Goal: Task Accomplishment & Management: Use online tool/utility

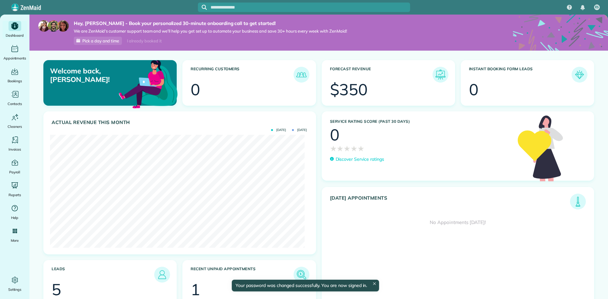
scroll to position [113, 254]
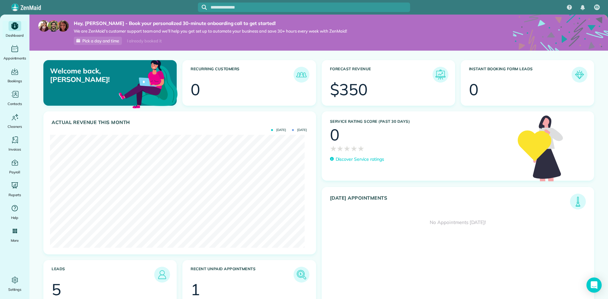
click at [370, 87] on div at bounding box center [408, 91] width 76 height 16
click at [434, 77] on img at bounding box center [440, 74] width 15 height 15
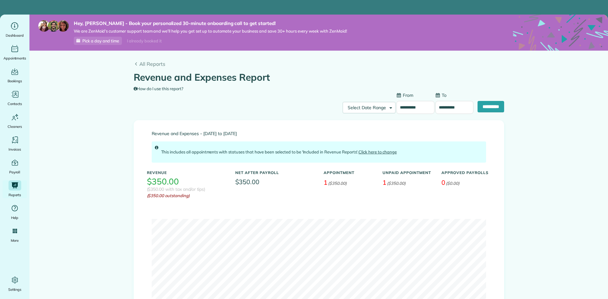
type input "**********"
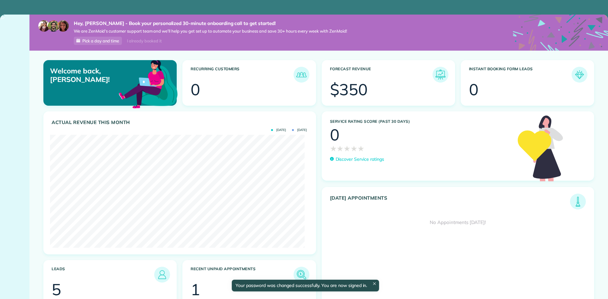
scroll to position [113, 254]
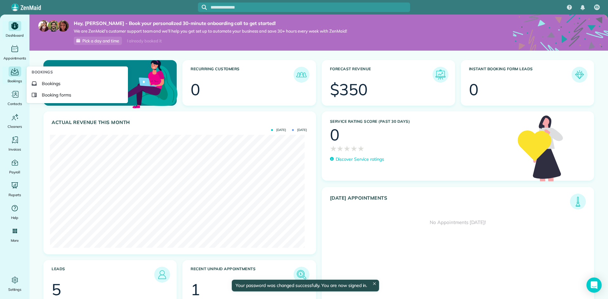
click at [12, 72] on icon "Main" at bounding box center [15, 71] width 10 height 9
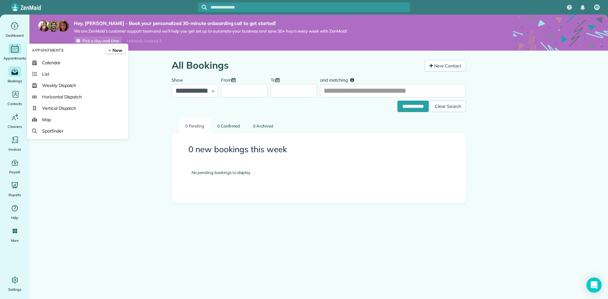
click at [14, 55] on div "Appointments" at bounding box center [14, 53] width 25 height 18
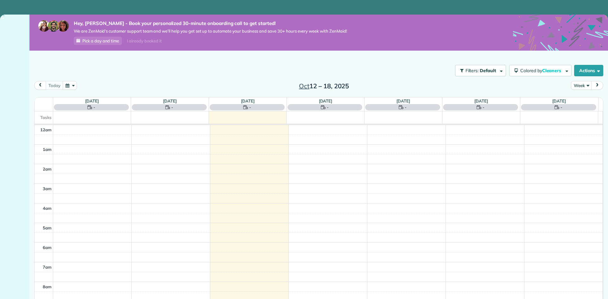
scroll to position [138, 0]
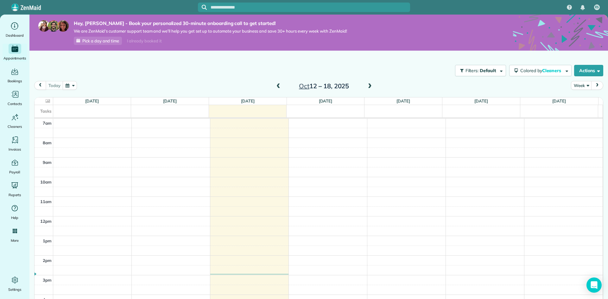
click at [279, 88] on span at bounding box center [278, 87] width 7 height 6
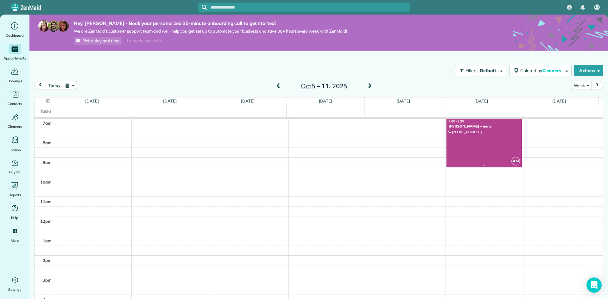
click at [455, 153] on div at bounding box center [484, 143] width 75 height 48
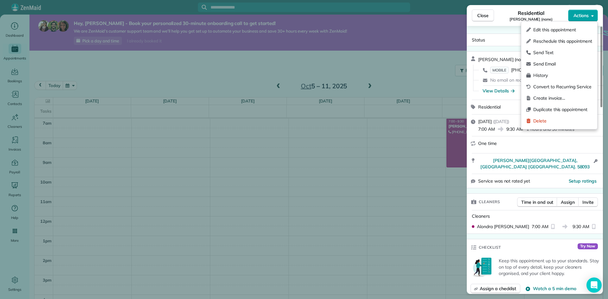
click at [581, 19] on button "Actions" at bounding box center [583, 15] width 30 height 12
click at [555, 109] on span "Duplicate this appointment" at bounding box center [562, 109] width 59 height 6
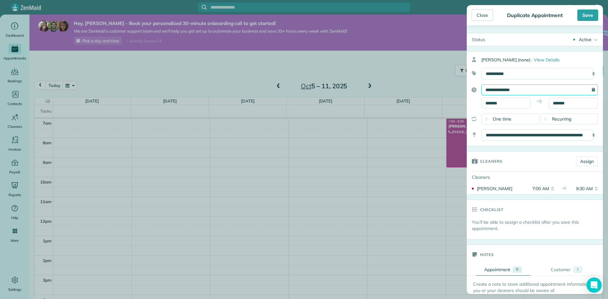
click at [501, 95] on input "**********" at bounding box center [539, 90] width 116 height 11
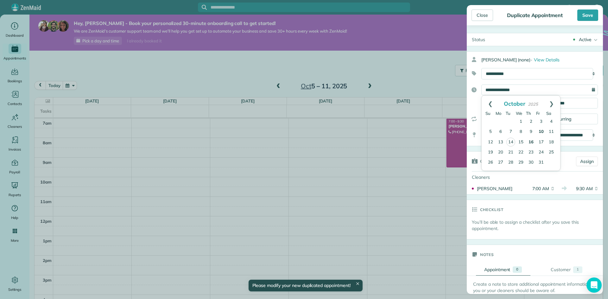
click at [531, 140] on link "16" at bounding box center [531, 142] width 10 height 10
type input "**********"
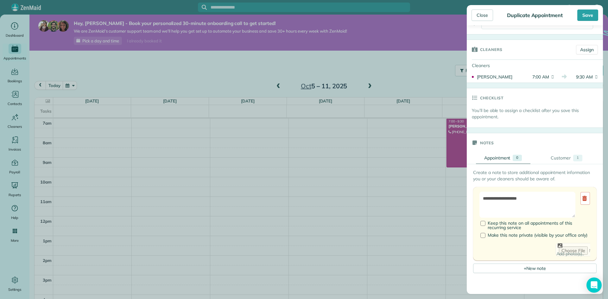
scroll to position [112, 0]
click at [481, 225] on div at bounding box center [482, 223] width 5 height 5
click at [482, 234] on div at bounding box center [482, 235] width 5 height 5
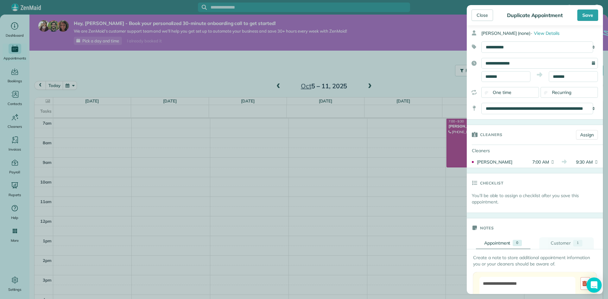
scroll to position [0, 0]
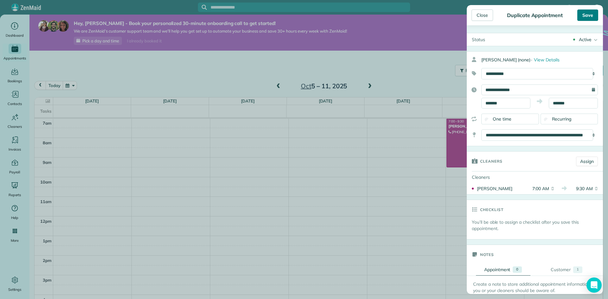
click at [585, 11] on div "Save" at bounding box center [587, 14] width 21 height 11
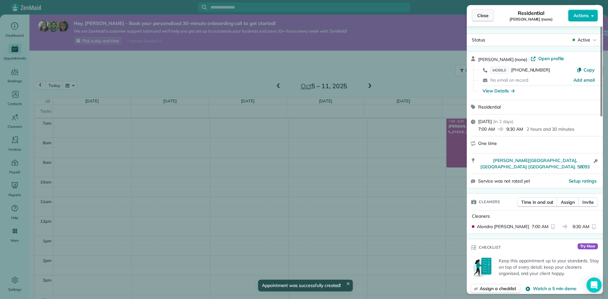
click at [482, 18] on span "Close" at bounding box center [482, 15] width 11 height 6
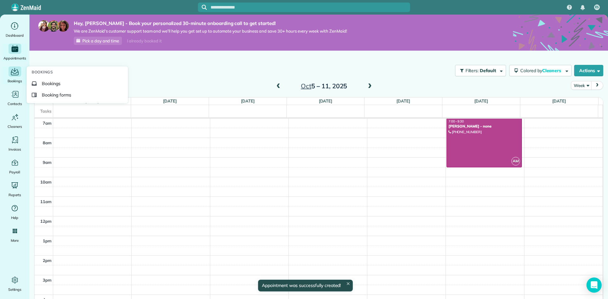
click at [21, 72] on div "Main" at bounding box center [15, 71] width 13 height 10
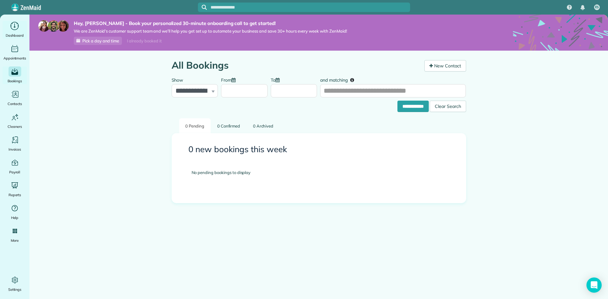
click at [14, 35] on span "Dashboard" at bounding box center [15, 35] width 18 height 6
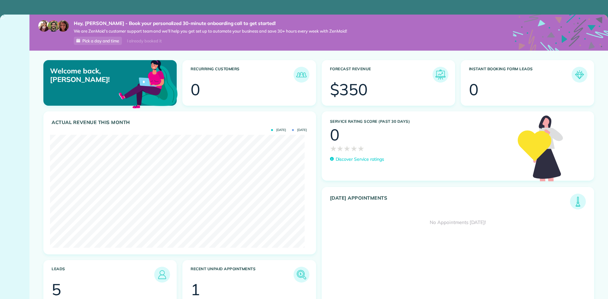
scroll to position [113, 254]
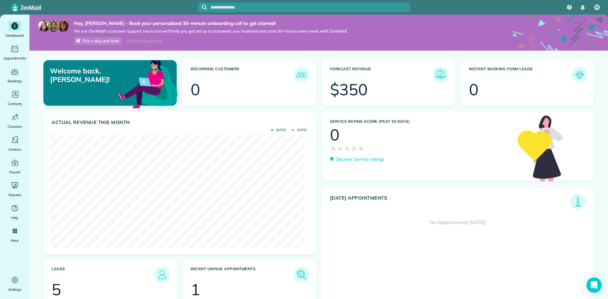
click at [354, 84] on div "$350" at bounding box center [349, 90] width 38 height 16
click at [433, 74] on img at bounding box center [440, 74] width 15 height 15
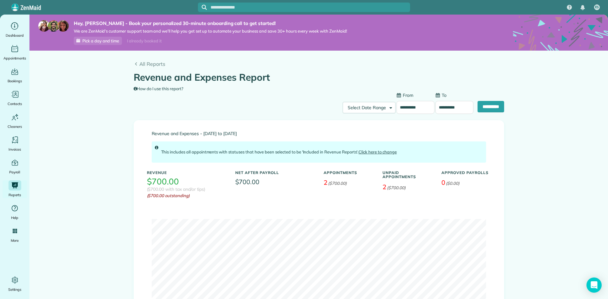
type input "**********"
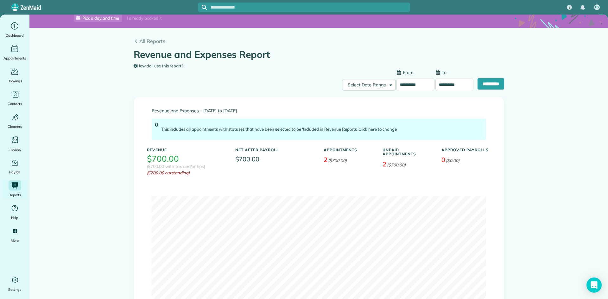
scroll to position [22, 0]
click at [13, 79] on span "Bookings" at bounding box center [15, 81] width 15 height 6
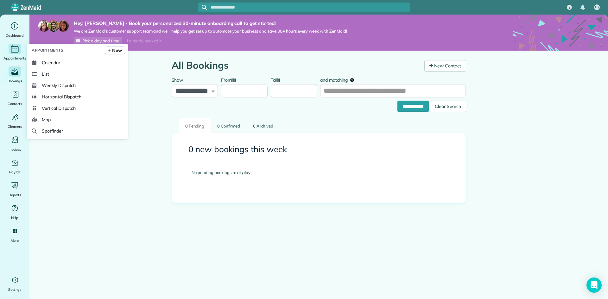
click at [17, 51] on icon "Main" at bounding box center [15, 48] width 10 height 9
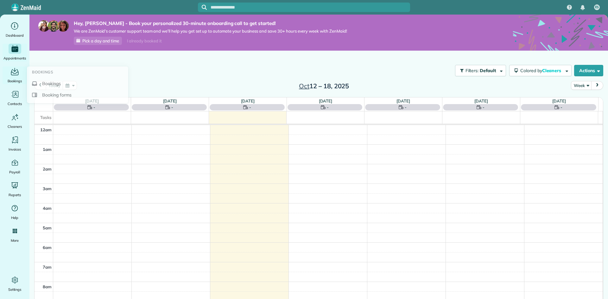
scroll to position [138, 0]
click at [17, 74] on icon "Main" at bounding box center [15, 71] width 10 height 9
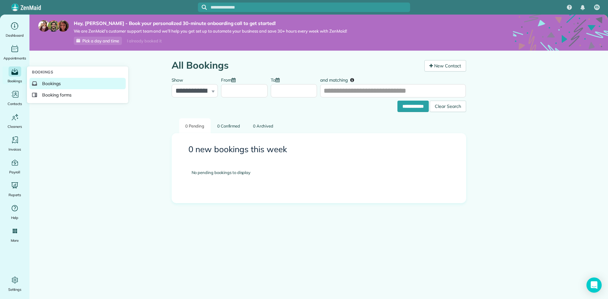
click at [50, 85] on span "Bookings" at bounding box center [51, 83] width 19 height 6
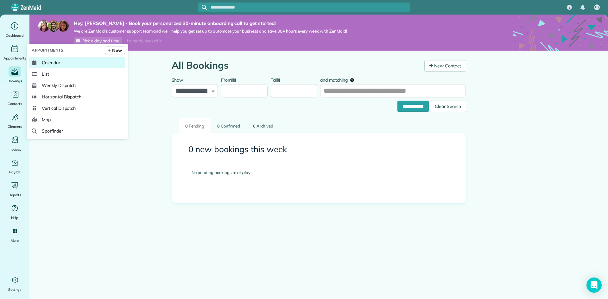
click at [41, 63] on link "Calendar" at bounding box center [77, 62] width 96 height 11
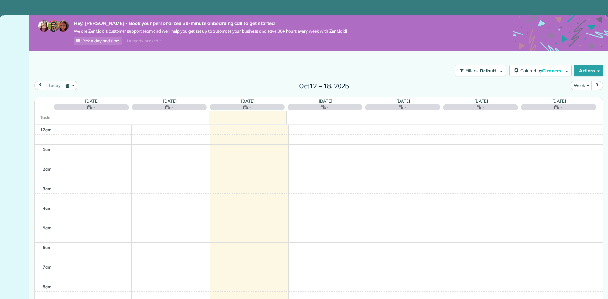
scroll to position [138, 0]
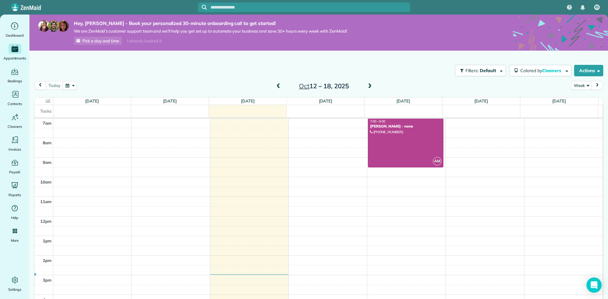
click at [276, 87] on span at bounding box center [278, 87] width 7 height 6
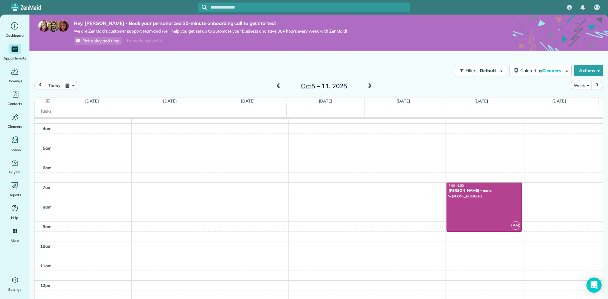
scroll to position [73, 0]
click at [465, 191] on div "Mariel Martinez - none" at bounding box center [484, 191] width 72 height 4
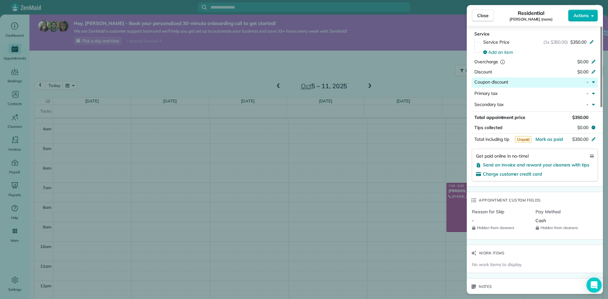
scroll to position [311, 0]
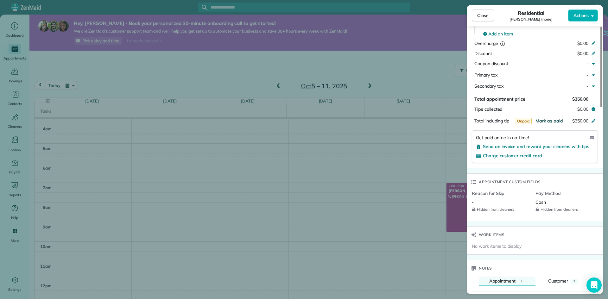
click at [543, 122] on span "Mark as paid" at bounding box center [549, 121] width 28 height 6
click at [486, 15] on span "Close" at bounding box center [482, 15] width 11 height 6
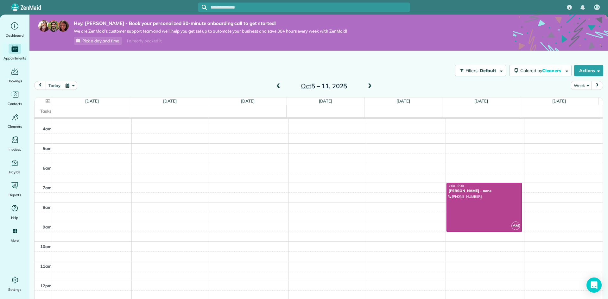
click at [182, 61] on div "Filters: Default Colored by Cleaners Color by Cleaner Color by Team Color by St…" at bounding box center [318, 70] width 578 height 21
click at [12, 35] on span "Dashboard" at bounding box center [15, 35] width 18 height 6
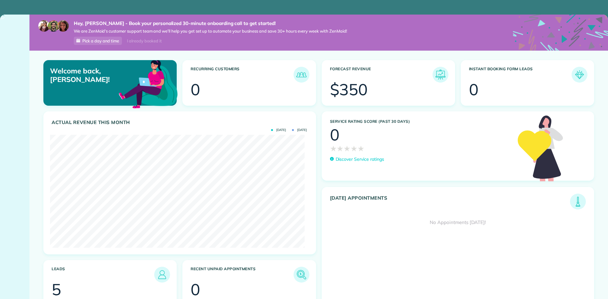
scroll to position [113, 254]
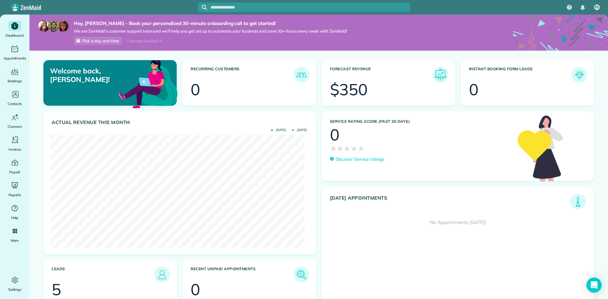
click at [435, 75] on img at bounding box center [440, 74] width 15 height 15
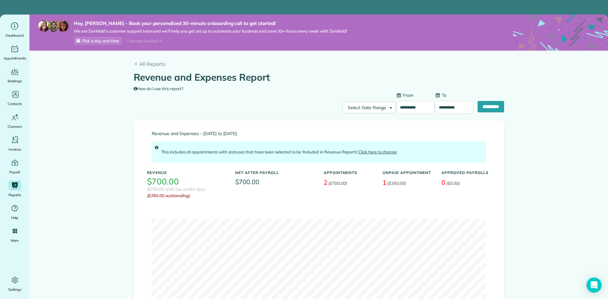
type input "**********"
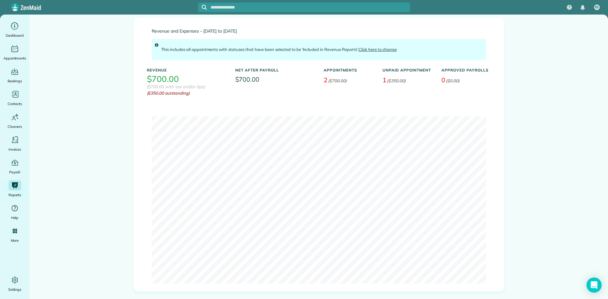
scroll to position [106, 0]
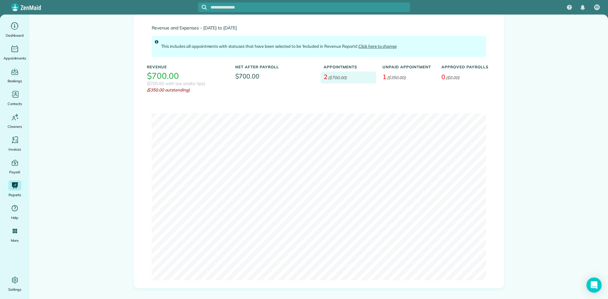
click at [335, 75] on em "($700.00)" at bounding box center [337, 77] width 19 height 5
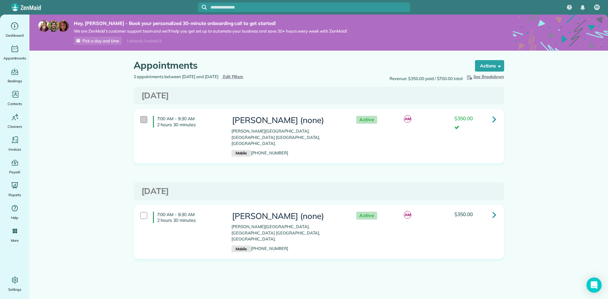
click at [143, 118] on div at bounding box center [143, 119] width 7 height 7
click at [484, 66] on strong "Bulk Actions" at bounding box center [481, 66] width 27 height 6
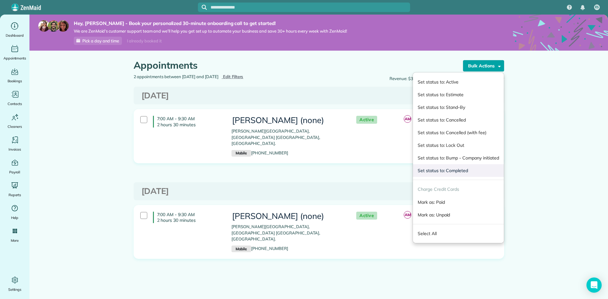
click at [467, 171] on link "Set status to: Completed" at bounding box center [458, 170] width 91 height 13
click at [467, 171] on div "Friday Oct 10, 2025 7:00 AM - 9:30 AM 2 hours 30 minutes Mariel Martinez (none)…" at bounding box center [319, 178] width 370 height 182
click at [536, 138] on main "Hey, [PERSON_NAME] - Book your personalized 30-minute onboarding call to get st…" at bounding box center [318, 164] width 578 height 299
click at [517, 91] on main "Hey, [PERSON_NAME] - Book your personalized 30-minute onboarding call to get st…" at bounding box center [318, 164] width 578 height 299
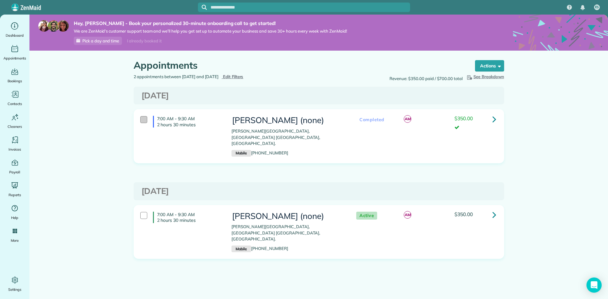
click at [144, 119] on div at bounding box center [143, 119] width 7 height 7
click at [491, 65] on strong "Bulk Actions" at bounding box center [481, 66] width 27 height 6
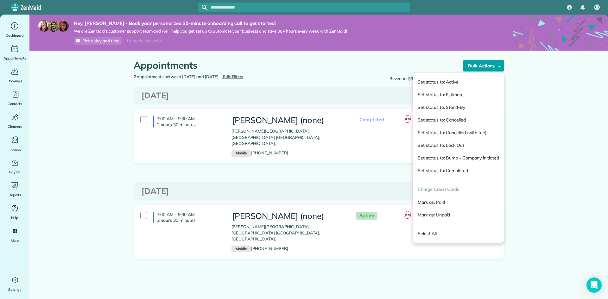
click at [530, 89] on main "Hey, [PERSON_NAME] - Book your personalized 30-minute onboarding call to get st…" at bounding box center [318, 164] width 578 height 299
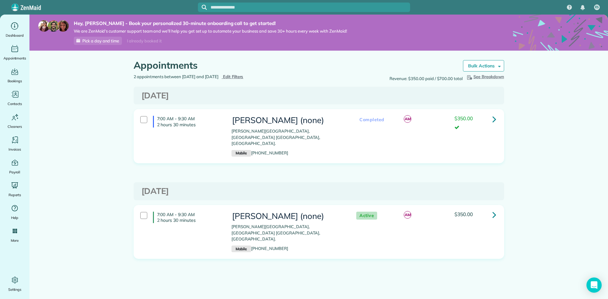
click at [492, 209] on icon at bounding box center [494, 214] width 4 height 11
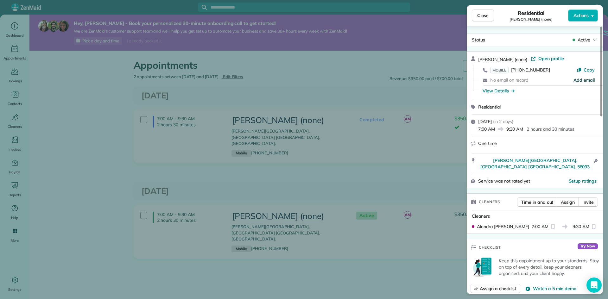
click at [577, 80] on span "Add email" at bounding box center [583, 80] width 21 height 6
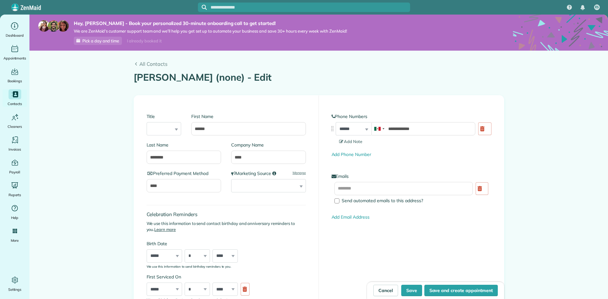
type input "**********"
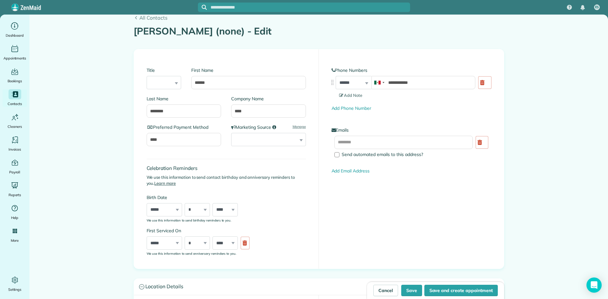
scroll to position [47, 0]
click at [367, 143] on input "text" at bounding box center [403, 141] width 139 height 13
type input "**********"
click at [401, 194] on div "**********" at bounding box center [319, 157] width 370 height 219
click at [415, 290] on button "Save" at bounding box center [411, 290] width 21 height 11
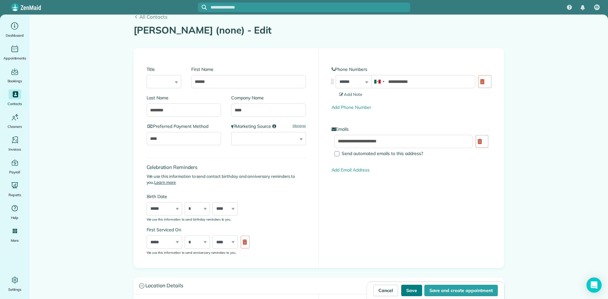
type input "**********"
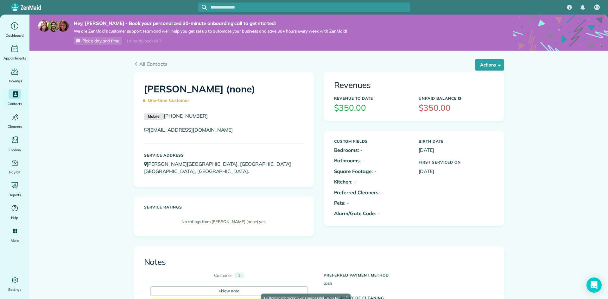
click at [169, 101] on span "One-time Customer" at bounding box center [168, 100] width 48 height 11
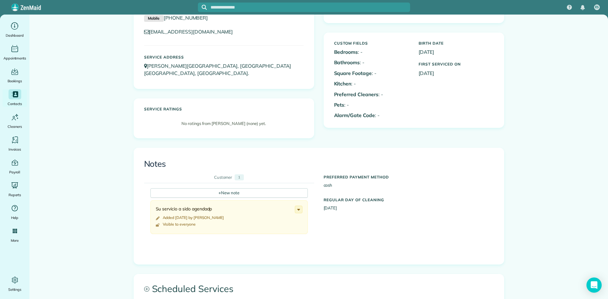
scroll to position [102, 0]
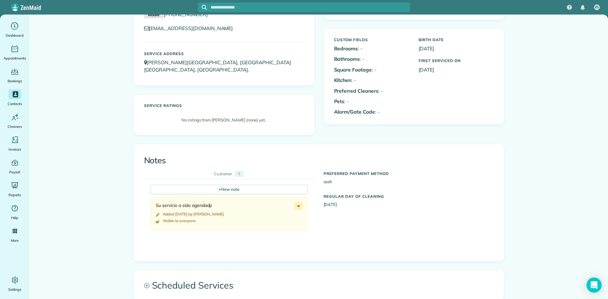
click at [298, 205] on icon at bounding box center [298, 206] width 7 height 7
click at [123, 151] on main "Hey, [PERSON_NAME] - Book your personalized 30-minute onboarding call to get st…" at bounding box center [318, 198] width 578 height 570
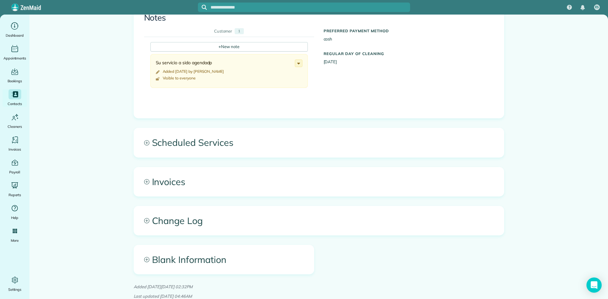
scroll to position [271, 0]
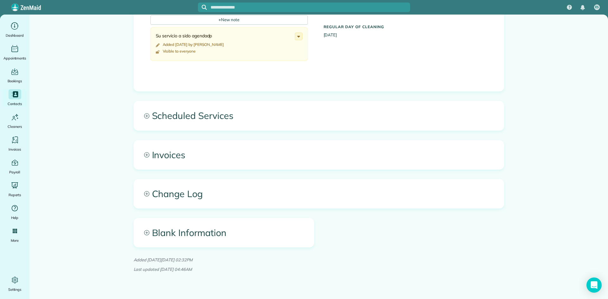
click at [144, 118] on icon at bounding box center [146, 115] width 5 height 5
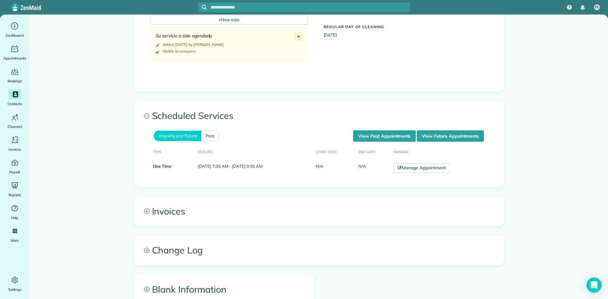
click at [142, 208] on span "Invoices" at bounding box center [319, 211] width 370 height 29
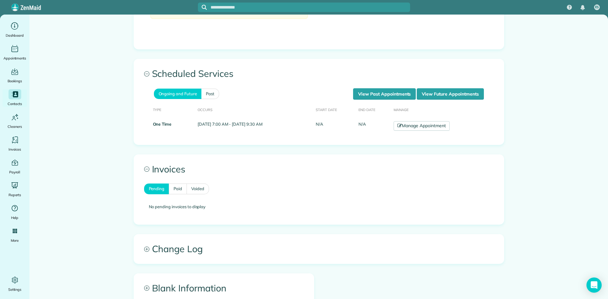
scroll to position [314, 0]
click at [179, 190] on link "Paid" at bounding box center [178, 188] width 18 height 11
click at [189, 190] on link "Voided" at bounding box center [198, 188] width 22 height 11
click at [178, 189] on link "Paid" at bounding box center [178, 188] width 18 height 11
click at [154, 185] on link "Pending" at bounding box center [156, 188] width 25 height 11
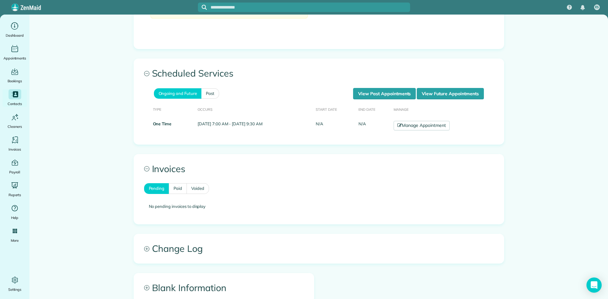
scroll to position [369, 0]
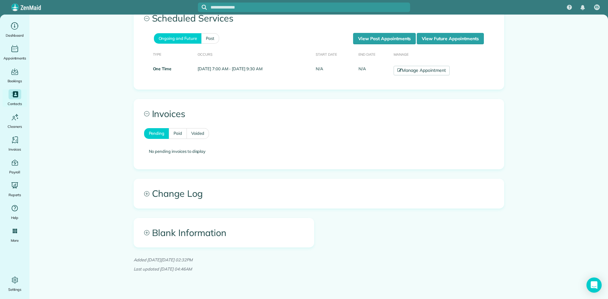
click at [139, 194] on span "Change Log" at bounding box center [319, 193] width 370 height 29
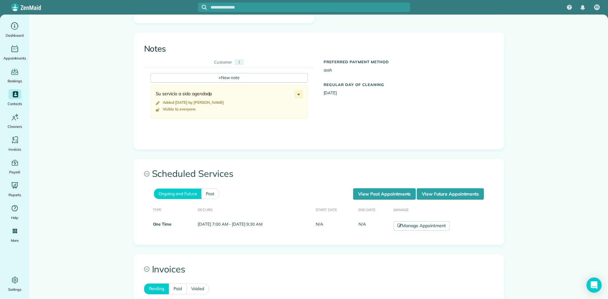
scroll to position [155, 0]
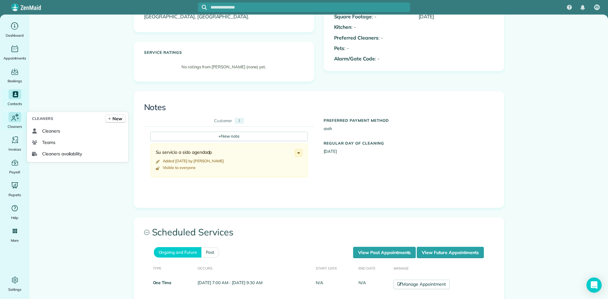
click at [19, 119] on icon "Main" at bounding box center [14, 117] width 9 height 10
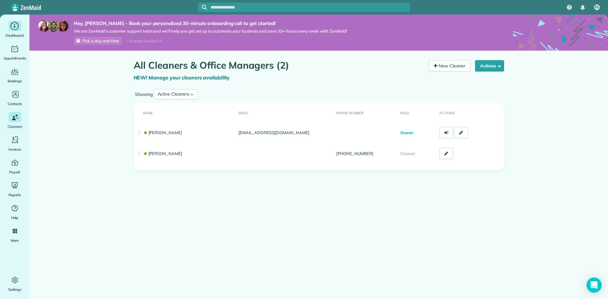
click at [16, 34] on span "Dashboard" at bounding box center [15, 35] width 18 height 6
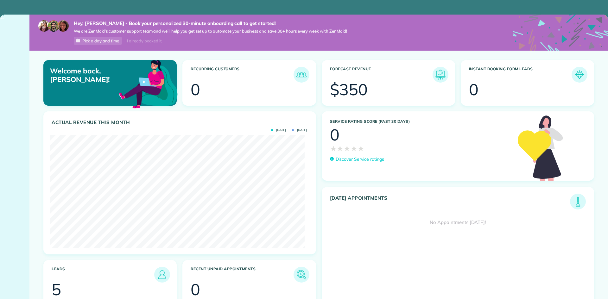
scroll to position [113, 254]
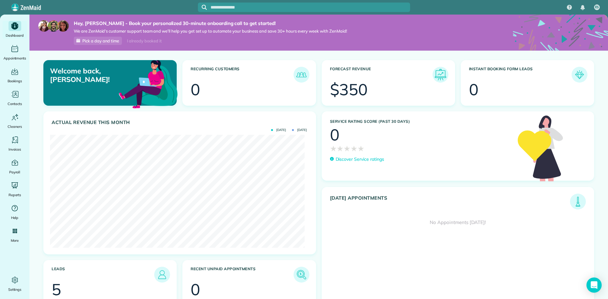
click at [433, 79] on img at bounding box center [440, 74] width 15 height 15
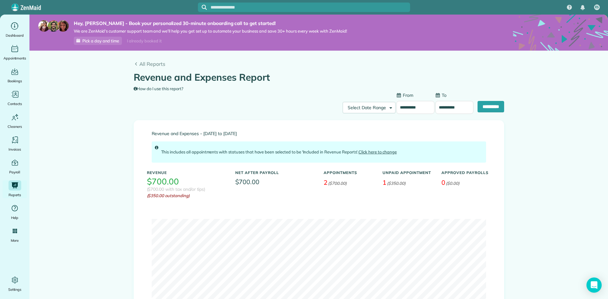
type input "**********"
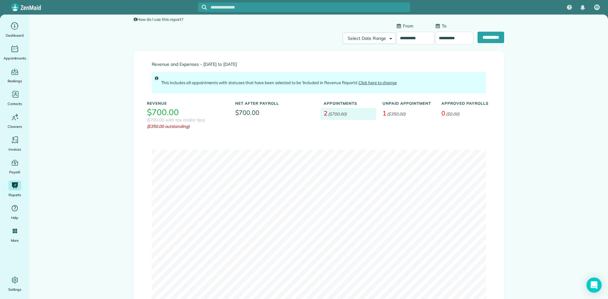
click at [345, 112] on div "2 ($700.00)" at bounding box center [348, 114] width 56 height 12
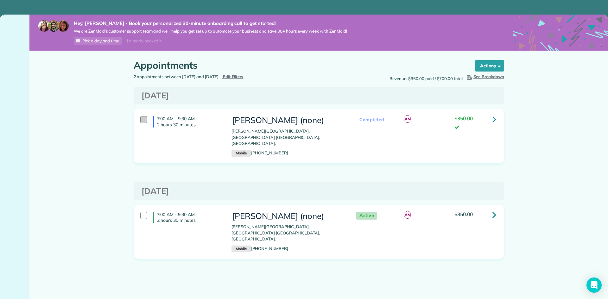
click at [141, 121] on div at bounding box center [143, 119] width 7 height 7
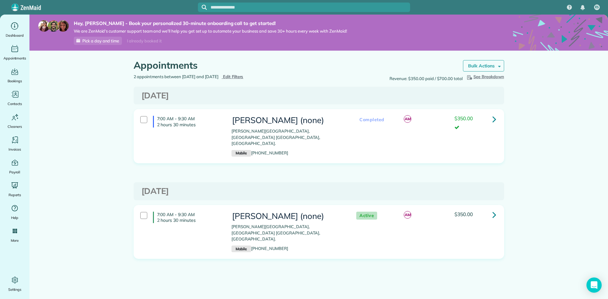
click at [489, 65] on strong "Bulk Actions" at bounding box center [481, 66] width 27 height 6
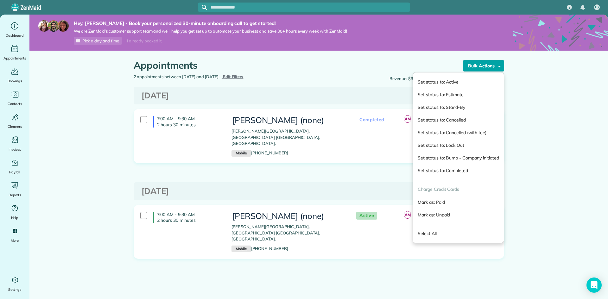
click at [511, 91] on main "Hey, [PERSON_NAME] - Book your personalized 30-minute onboarding call to get st…" at bounding box center [318, 164] width 578 height 299
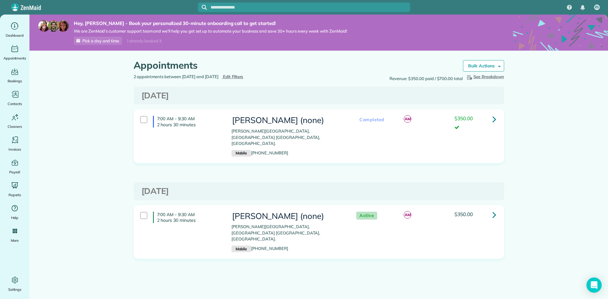
click at [491, 117] on link at bounding box center [494, 119] width 13 height 13
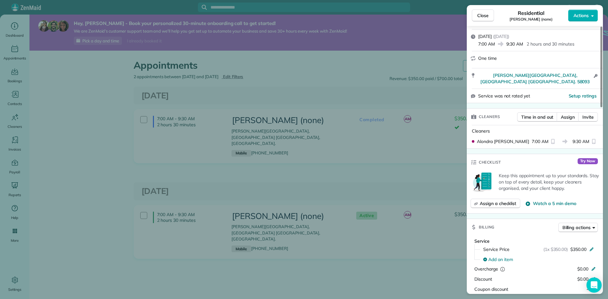
scroll to position [165, 0]
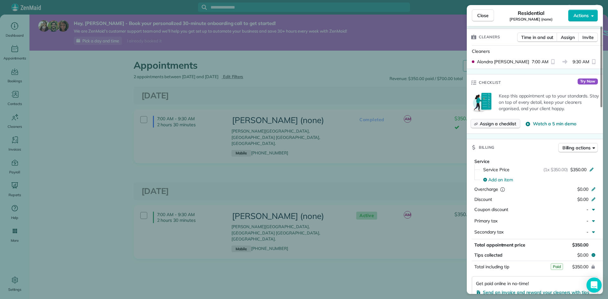
click at [502, 125] on span "Assign a checklist" at bounding box center [498, 124] width 36 height 6
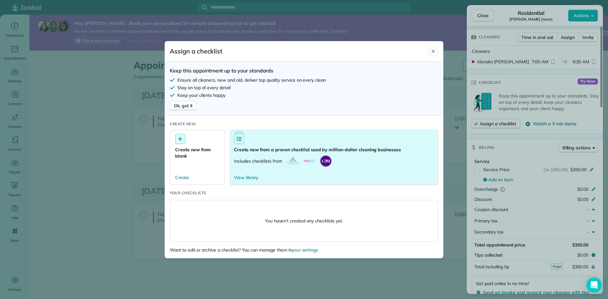
click at [256, 137] on button "Create new from a proven checklist used by million-dollar cleaning businesses I…" at bounding box center [334, 157] width 208 height 55
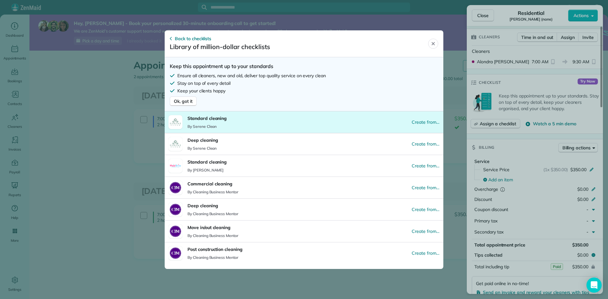
click at [235, 119] on button "Standard cleaning By Serene Clean Create from…" at bounding box center [304, 122] width 279 height 22
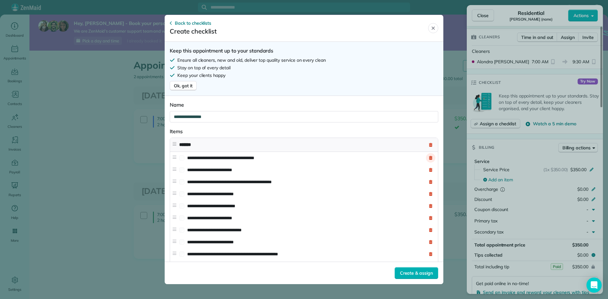
click at [429, 160] on icon at bounding box center [430, 158] width 3 height 4
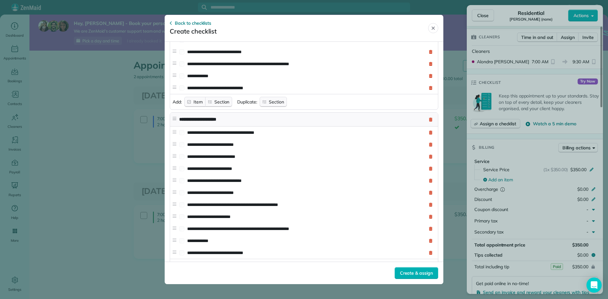
scroll to position [750, 0]
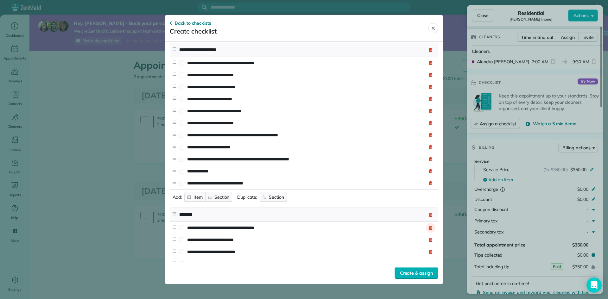
click at [429, 228] on icon at bounding box center [431, 228] width 4 height 4
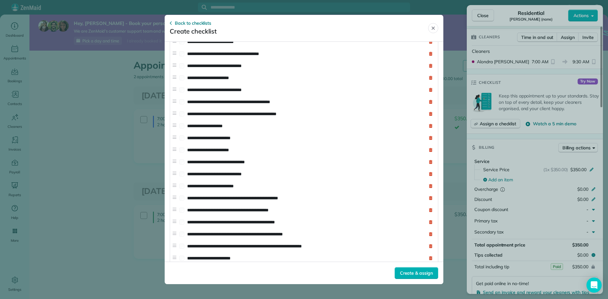
scroll to position [0, 0]
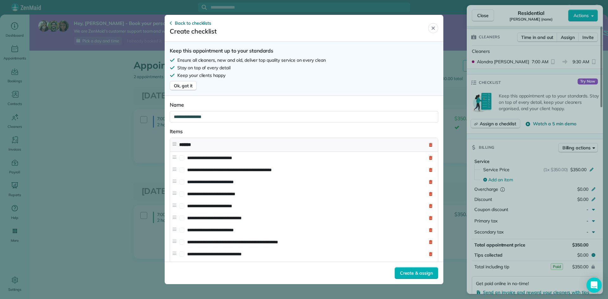
click at [221, 119] on div "**********" at bounding box center [304, 116] width 268 height 11
type div "**********"
click at [183, 85] on span "Ok, got it" at bounding box center [183, 86] width 19 height 6
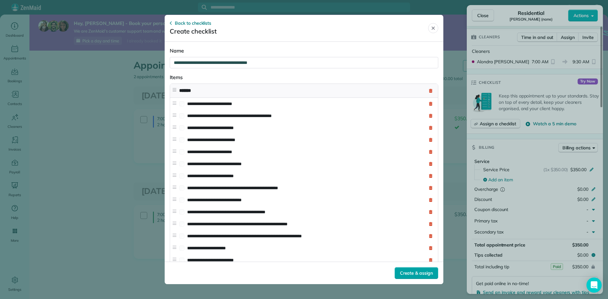
click at [411, 275] on span "Create & assign" at bounding box center [416, 273] width 33 height 6
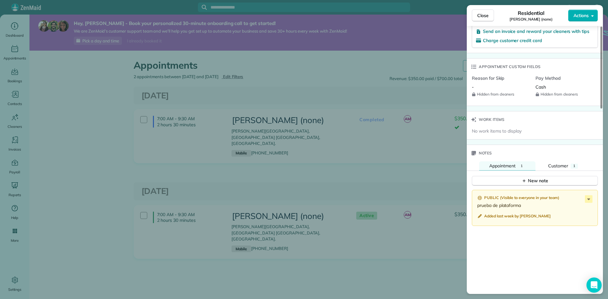
scroll to position [427, 0]
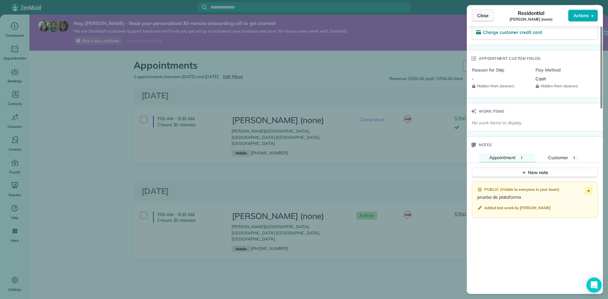
click at [482, 15] on span "Close" at bounding box center [482, 15] width 11 height 6
